Goal: Task Accomplishment & Management: Complete application form

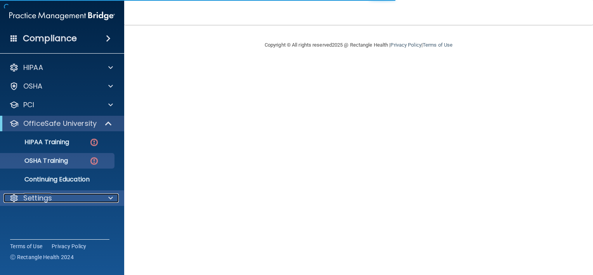
click at [68, 197] on div "Settings" at bounding box center [51, 197] width 96 height 9
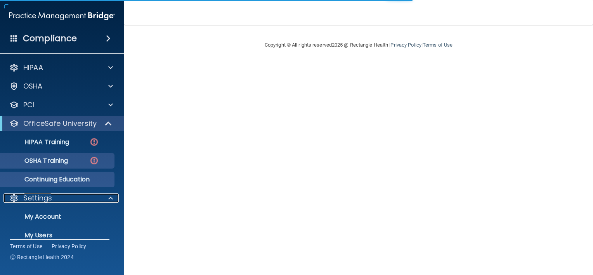
scroll to position [47, 0]
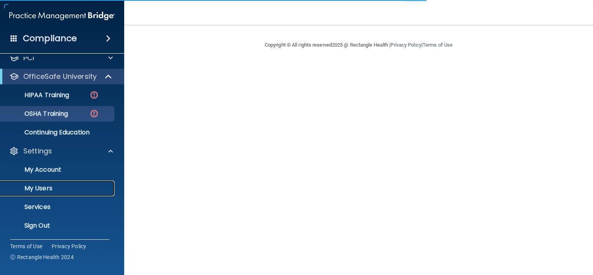
click at [53, 194] on link "My Users" at bounding box center [53, 188] width 122 height 16
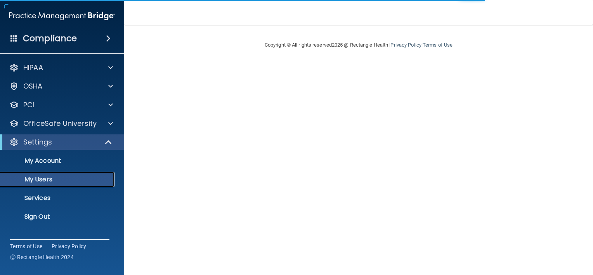
select select "20"
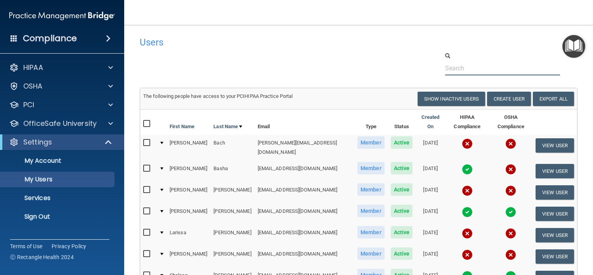
click at [475, 66] on input "text" at bounding box center [502, 68] width 115 height 14
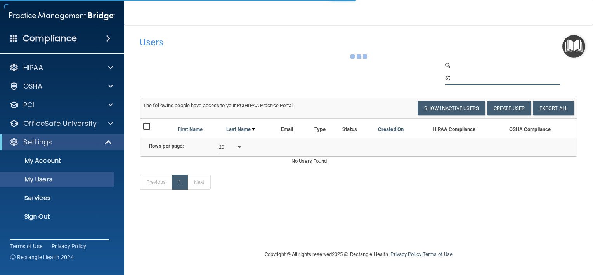
type input "s"
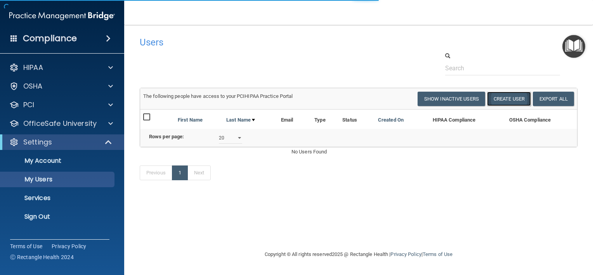
click at [518, 99] on button "Create User" at bounding box center [509, 99] width 44 height 14
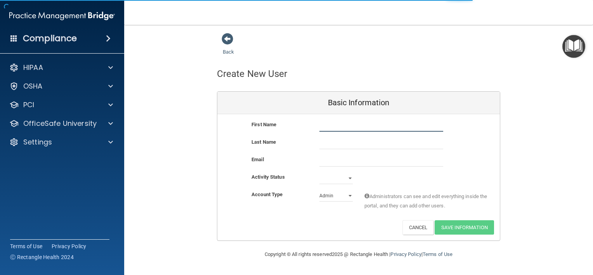
click at [381, 130] on input "text" at bounding box center [381, 126] width 124 height 12
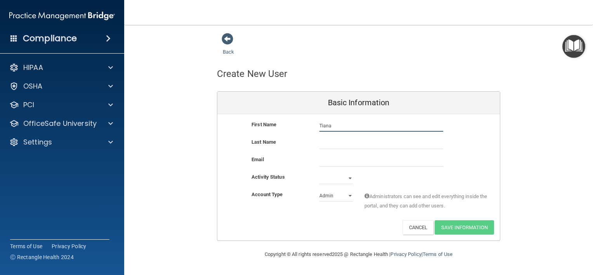
type input "Tiana"
click at [363, 140] on input "text" at bounding box center [381, 143] width 124 height 12
type input "[PERSON_NAME]"
click at [351, 157] on input "email" at bounding box center [381, 161] width 124 height 12
type input "t"
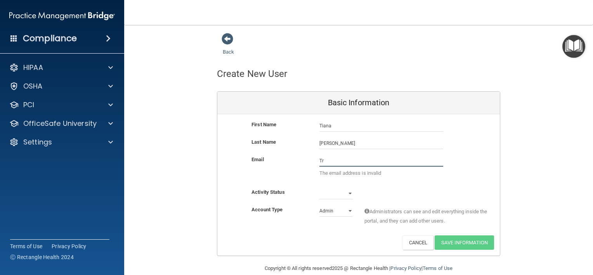
type input "T"
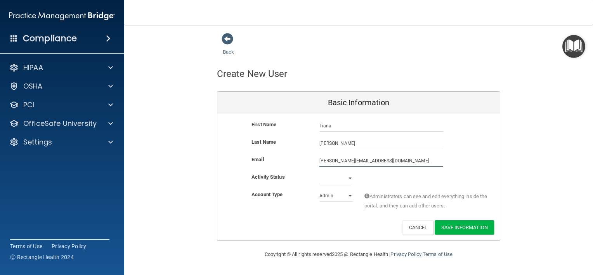
type input "[PERSON_NAME][EMAIL_ADDRESS][DOMAIN_NAME]"
click at [349, 178] on select "Active Inactive" at bounding box center [335, 180] width 33 height 12
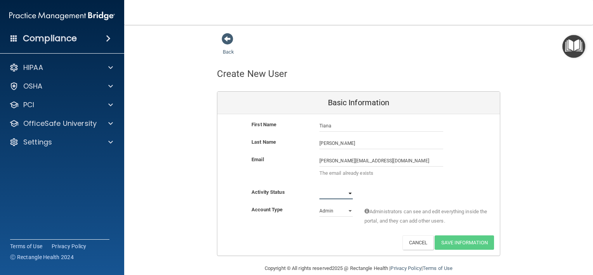
select select "active"
click at [319, 187] on select "Active Inactive" at bounding box center [335, 193] width 33 height 12
click at [340, 211] on select "Admin Member" at bounding box center [335, 211] width 33 height 12
select select "practice_member"
click at [319, 205] on select "Admin Member" at bounding box center [335, 211] width 33 height 12
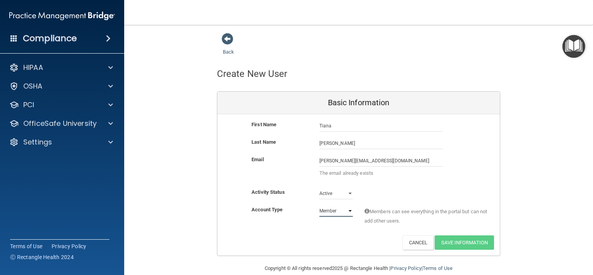
scroll to position [12, 0]
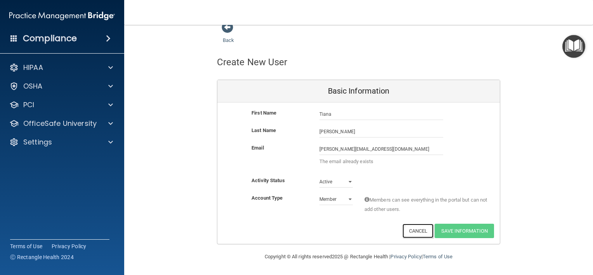
click at [403, 232] on button "Cancel" at bounding box center [417, 230] width 31 height 14
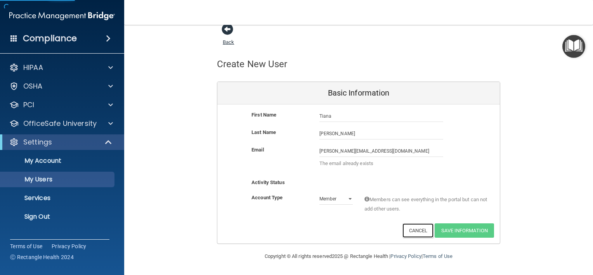
scroll to position [9, 0]
click at [225, 34] on span at bounding box center [227, 30] width 12 height 12
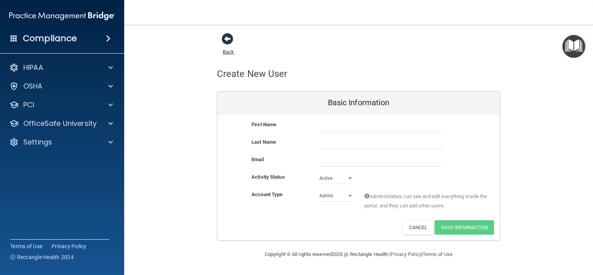
click at [227, 38] on span at bounding box center [227, 39] width 12 height 12
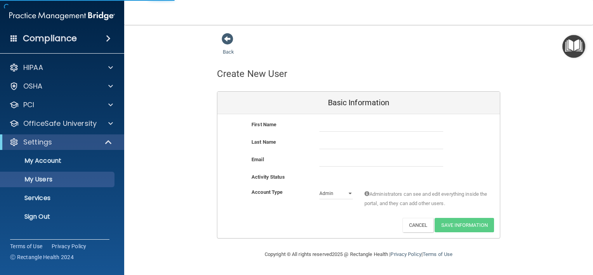
select select "20"
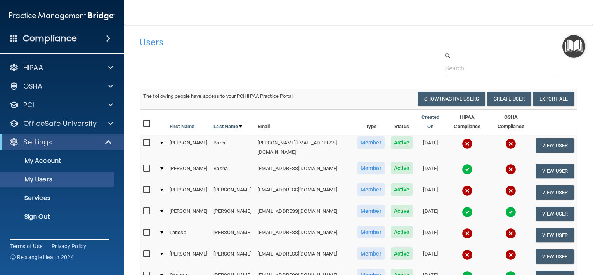
click at [465, 71] on input "text" at bounding box center [502, 68] width 115 height 14
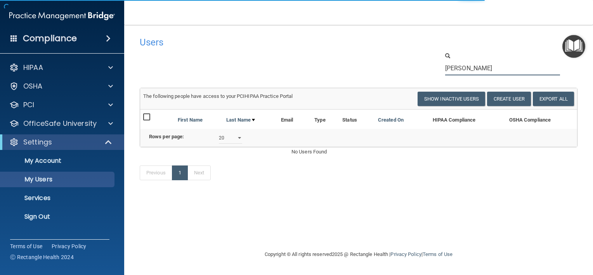
drag, startPoint x: 464, startPoint y: 72, endPoint x: 408, endPoint y: 65, distance: 56.3
click at [408, 65] on div "[PERSON_NAME]" at bounding box center [358, 64] width 449 height 24
type input "Tiana"
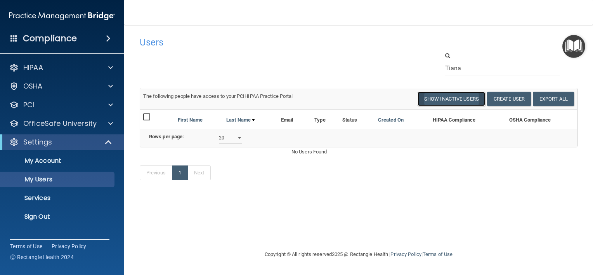
click at [451, 98] on button "Show Inactive Users" at bounding box center [450, 99] width 67 height 14
select select "20"
click at [446, 101] on button "Show Inactive Users" at bounding box center [450, 99] width 67 height 14
click at [237, 143] on select "10 20 30 40 all" at bounding box center [230, 138] width 23 height 12
select select "40"
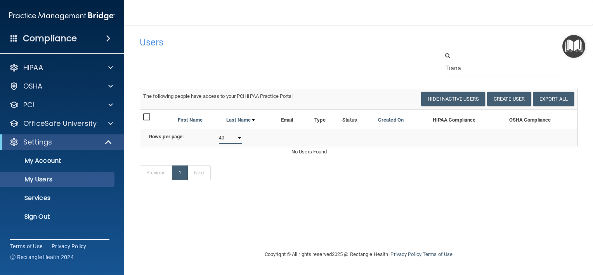
click at [219, 137] on select "10 20 30 40 all" at bounding box center [230, 138] width 23 height 12
select select "40"
click at [472, 70] on input "Tiana" at bounding box center [502, 68] width 115 height 14
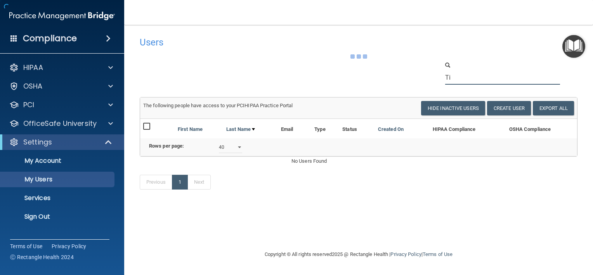
type input "T"
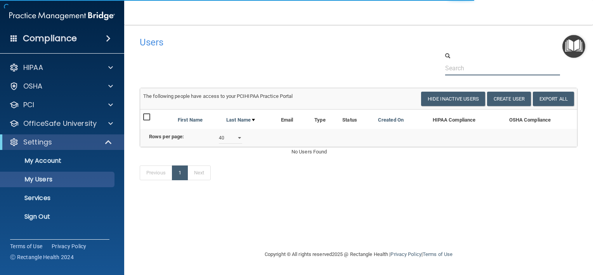
select select "20"
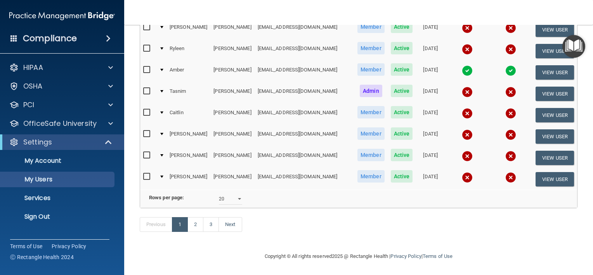
scroll to position [378, 0]
click at [378, 225] on div "Previous 1 2 3 Next" at bounding box center [358, 226] width 449 height 36
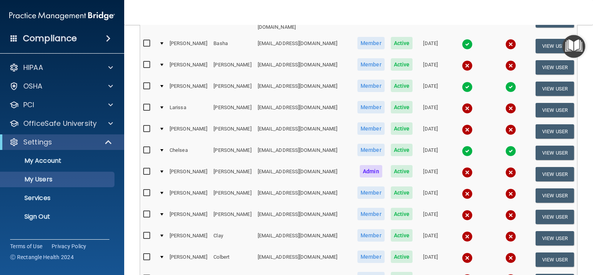
scroll to position [0, 0]
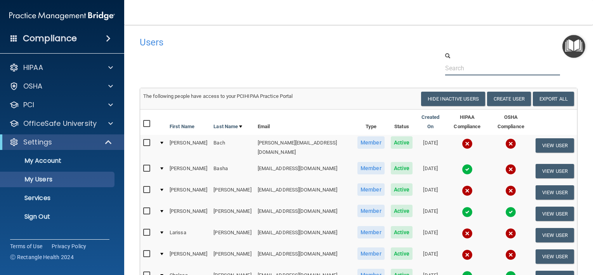
click at [470, 67] on input "text" at bounding box center [502, 68] width 115 height 14
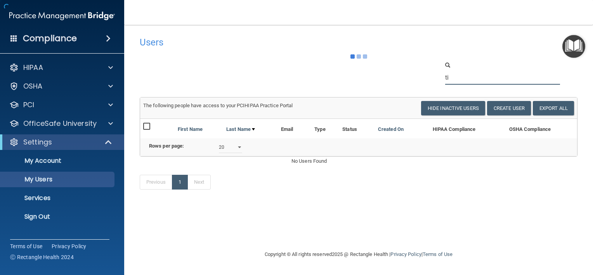
type input "t"
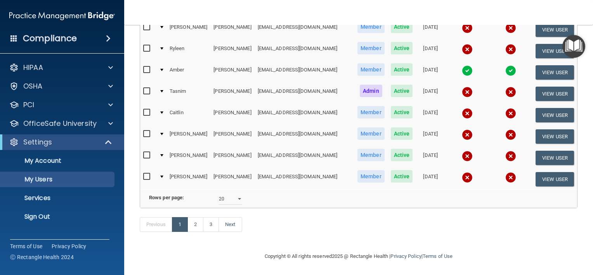
scroll to position [378, 0]
click at [193, 225] on link "2" at bounding box center [195, 224] width 16 height 15
select select "20"
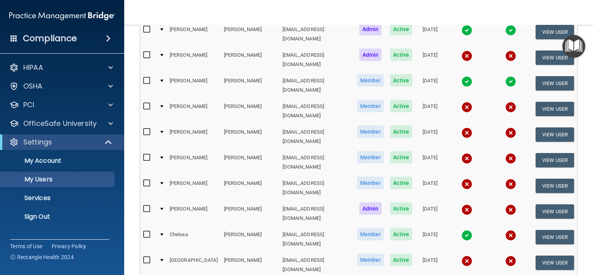
scroll to position [373, 0]
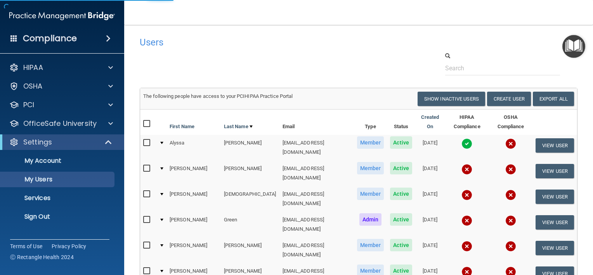
select select "20"
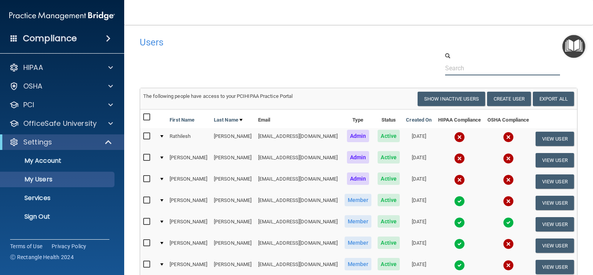
click at [453, 67] on input "text" at bounding box center [502, 68] width 115 height 14
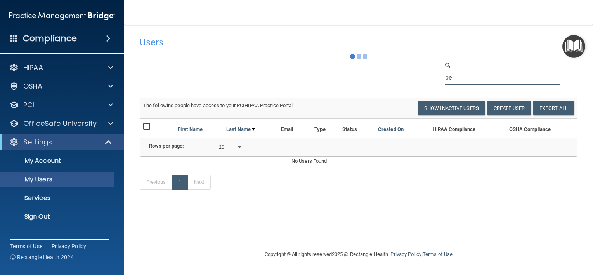
type input "b"
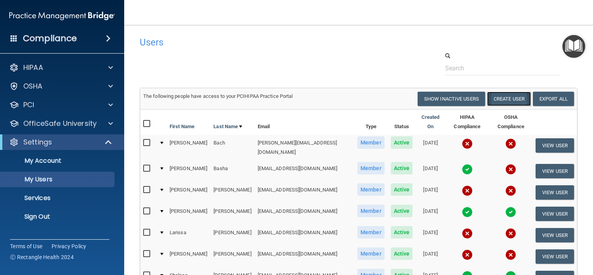
click at [505, 101] on button "Create User" at bounding box center [509, 99] width 44 height 14
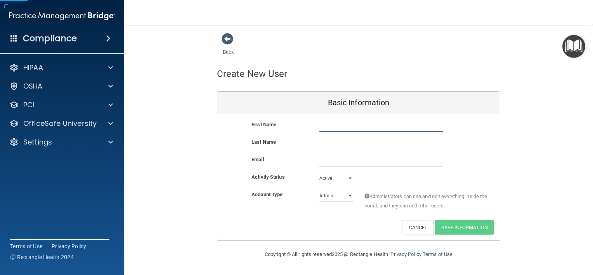
click at [337, 126] on input "text" at bounding box center [381, 126] width 124 height 12
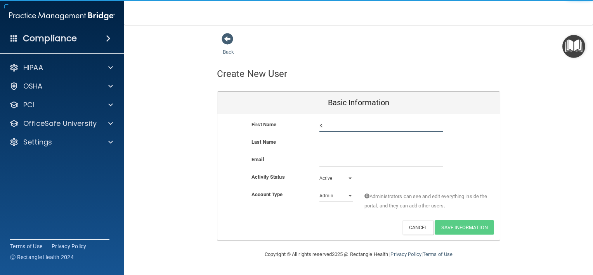
type input "K"
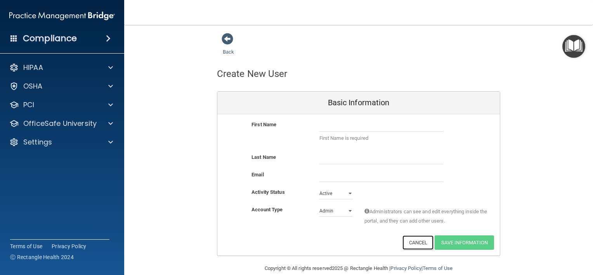
click at [419, 248] on button "Cancel" at bounding box center [417, 242] width 31 height 14
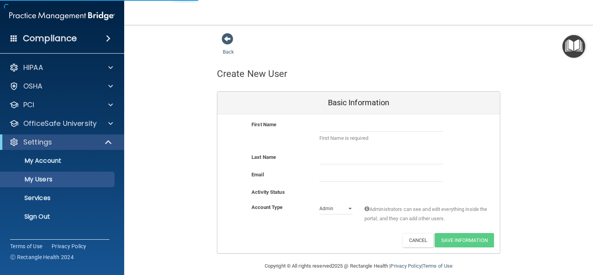
select select "20"
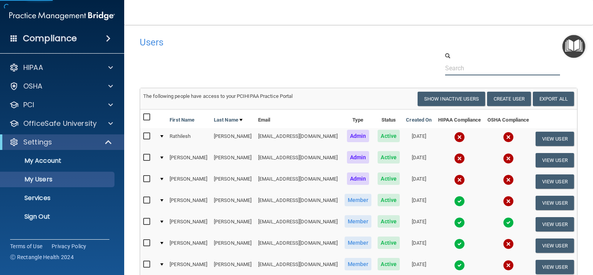
click at [469, 74] on input "text" at bounding box center [502, 68] width 115 height 14
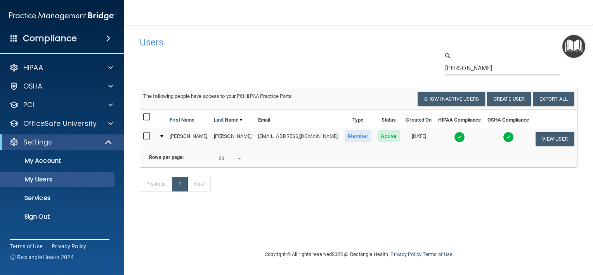
type input "[PERSON_NAME]"
